Goal: Task Accomplishment & Management: Complete application form

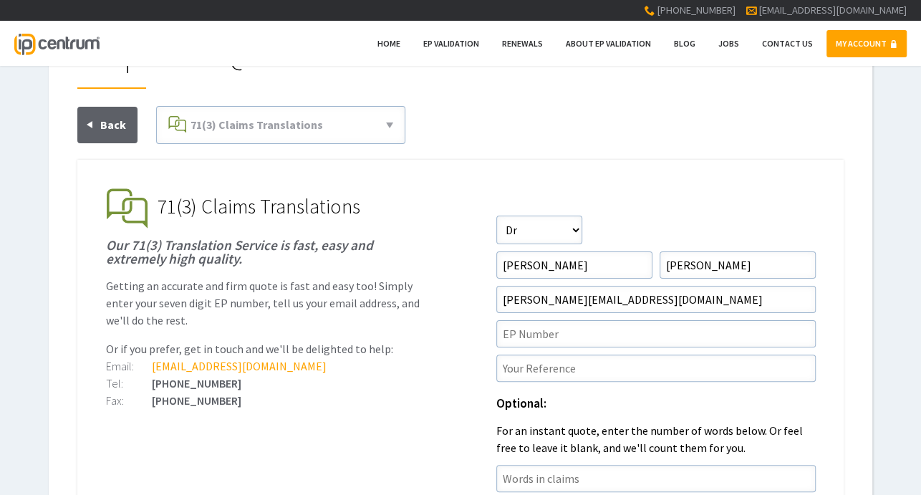
scroll to position [143, 0]
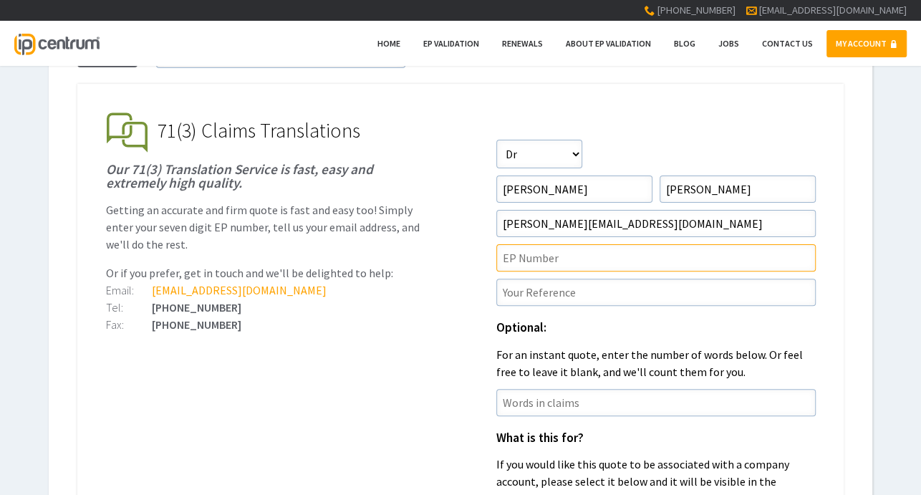
click at [543, 261] on input"] "text" at bounding box center [656, 257] width 320 height 27
click at [546, 254] on input"] "text" at bounding box center [656, 257] width 320 height 27
paste input"] "4476304"
click at [502, 254] on input"] "4476304" at bounding box center [656, 257] width 320 height 27
type input"] "EP4476304"
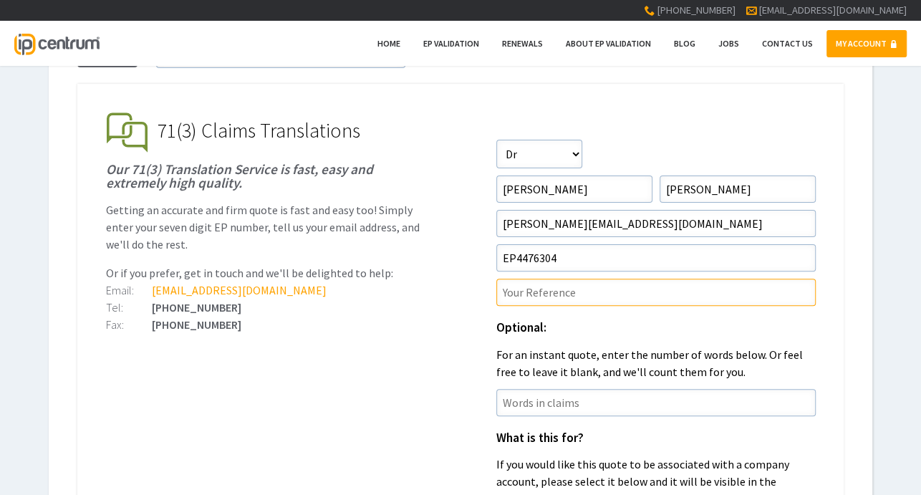
click at [537, 287] on input"] "text" at bounding box center [656, 292] width 320 height 27
type input"] "P2805WO00EP"
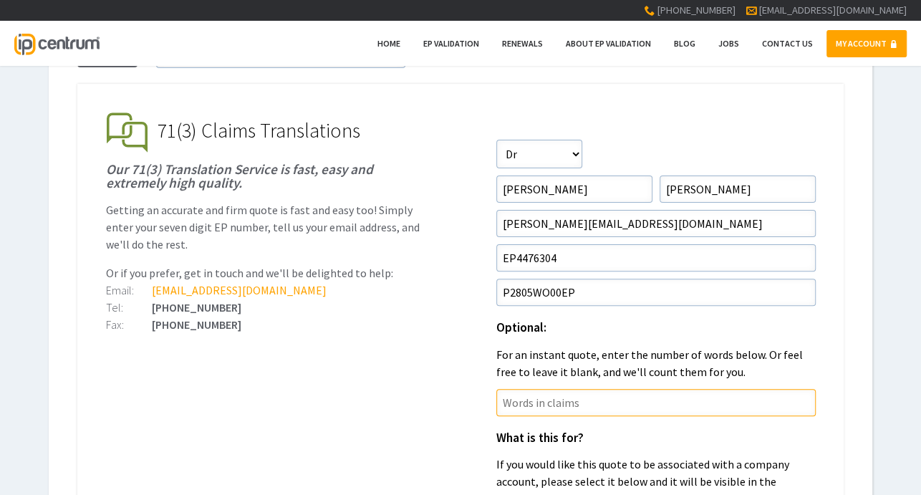
click at [595, 409] on input"] "text" at bounding box center [656, 402] width 320 height 27
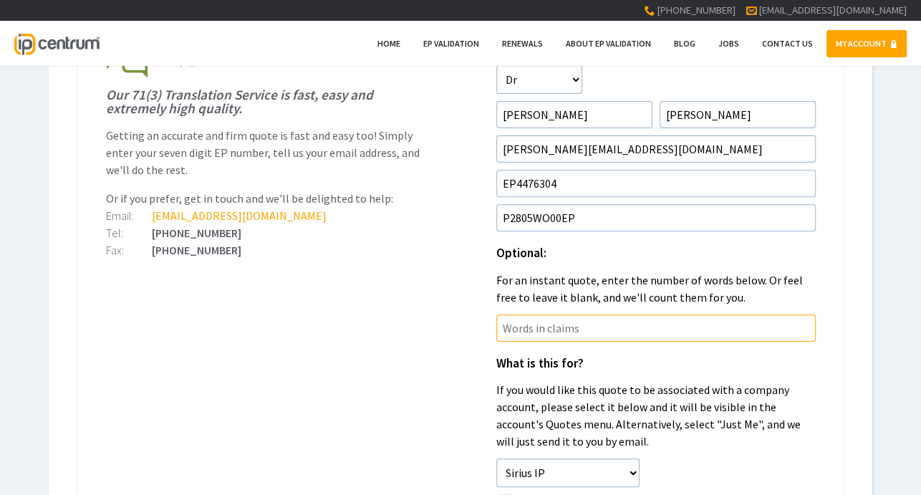
scroll to position [358, 0]
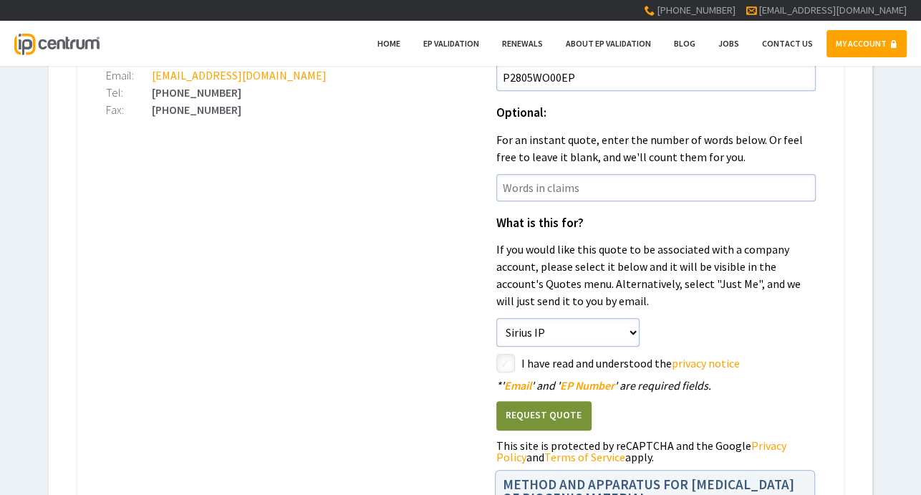
click at [505, 364] on input"] "checkbox" at bounding box center [507, 364] width 17 height 17
checkbox input"] "true"
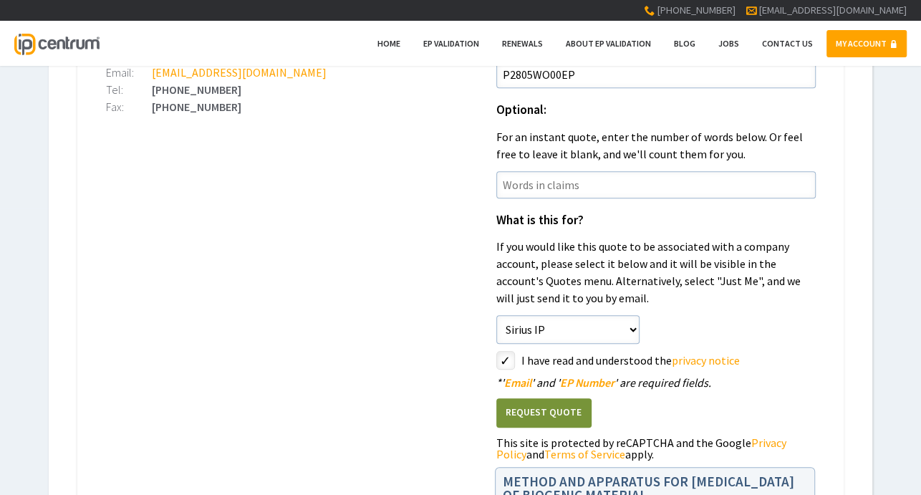
scroll to position [430, 0]
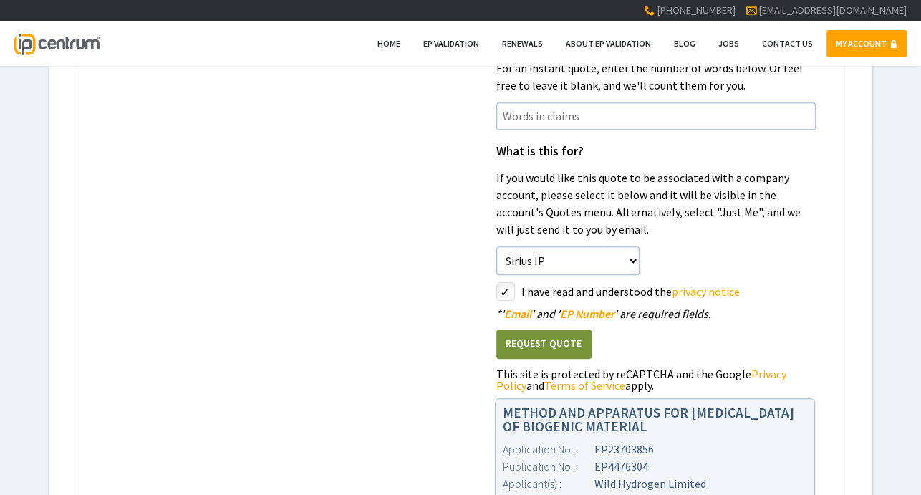
drag, startPoint x: 542, startPoint y: 335, endPoint x: 431, endPoint y: 319, distance: 112.2
click at [431, 319] on ul "EP Validation & Unitary Effect IP Centrum makes European Patent Validation and …" at bounding box center [460, 180] width 767 height 766
click at [530, 252] on select"] "Just Me Sirius IP" at bounding box center [567, 260] width 143 height 29
select select"] "0"
click at [496, 246] on select"] "Just Me Sirius IP" at bounding box center [567, 260] width 143 height 29
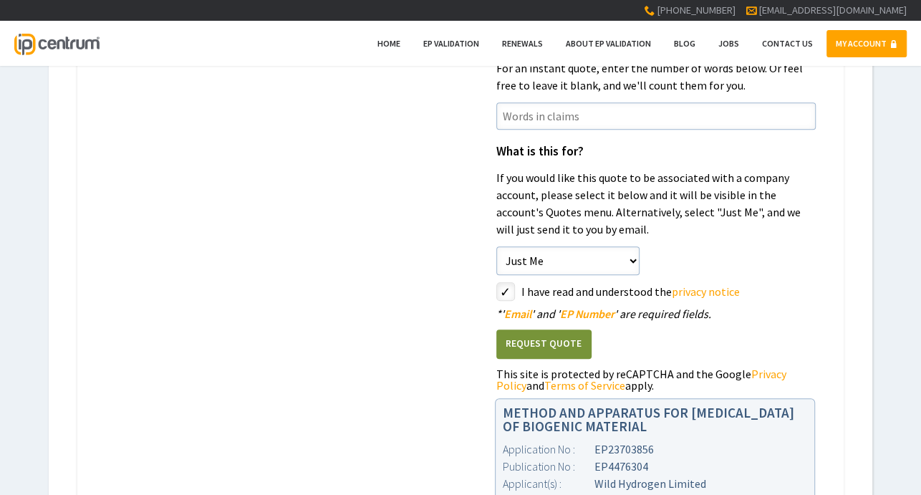
click at [546, 345] on button "Request Quote" at bounding box center [543, 344] width 95 height 29
